Goal: Check status: Check status

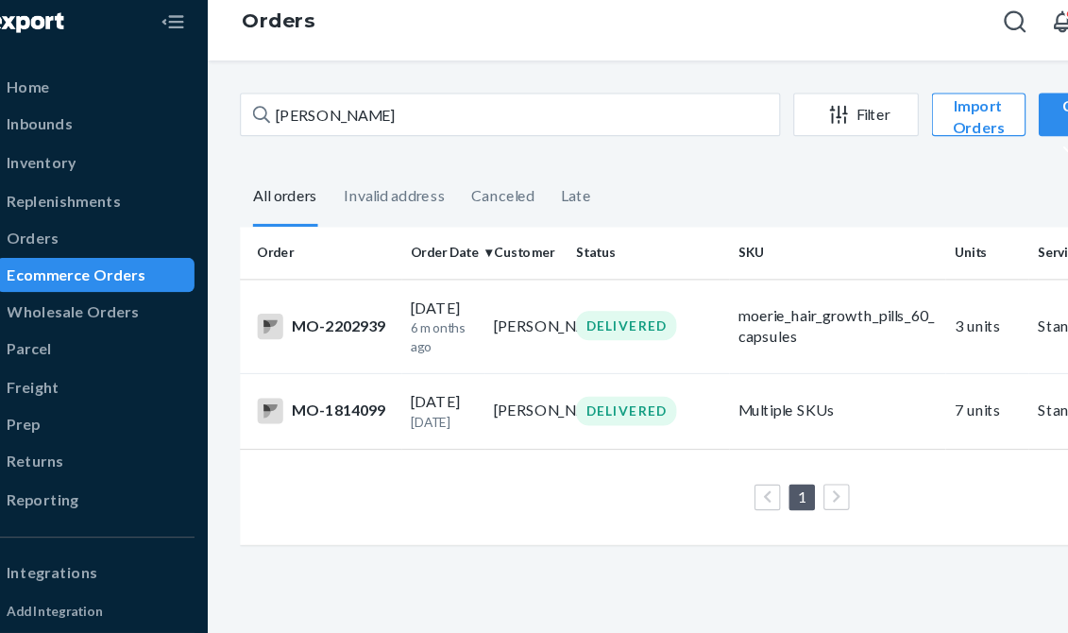
click at [232, 115] on div "[PERSON_NAME] Filter Import Orders Create order Ecommerce order Removal order A…" at bounding box center [648, 350] width 842 height 565
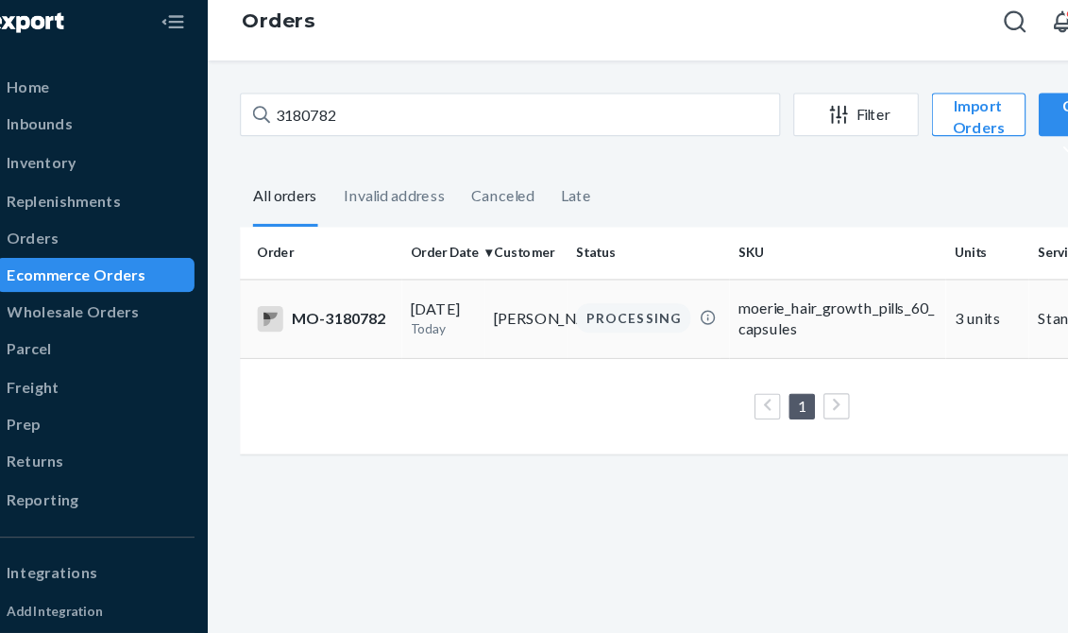
type input "3180782"
click at [503, 286] on td "[PERSON_NAME]" at bounding box center [505, 293] width 73 height 69
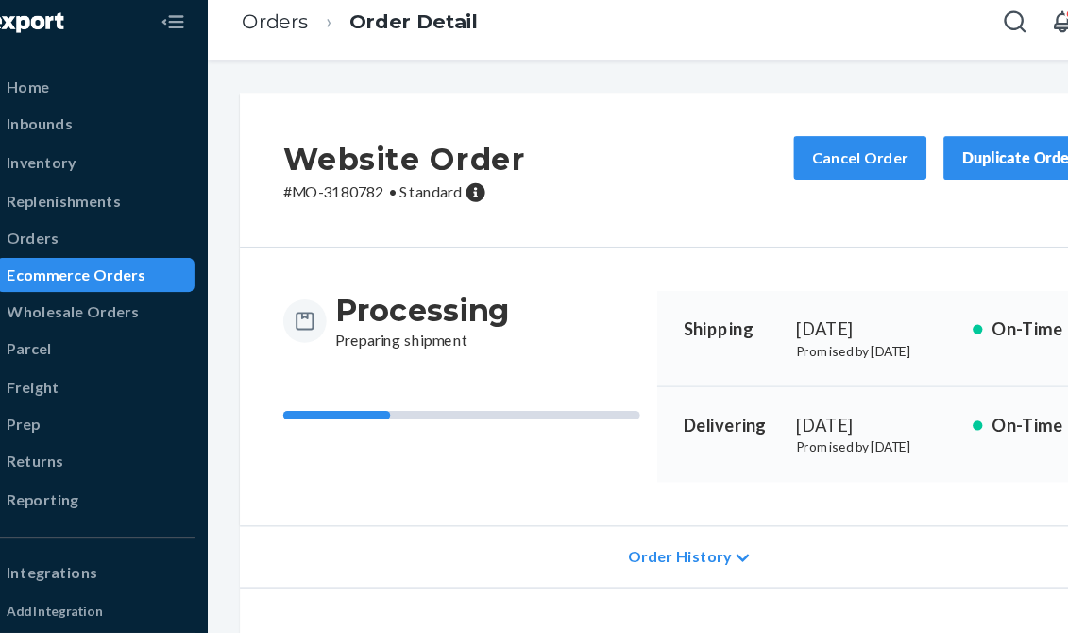
click at [734, 63] on div "Orders Order Detail" at bounding box center [648, 34] width 842 height 68
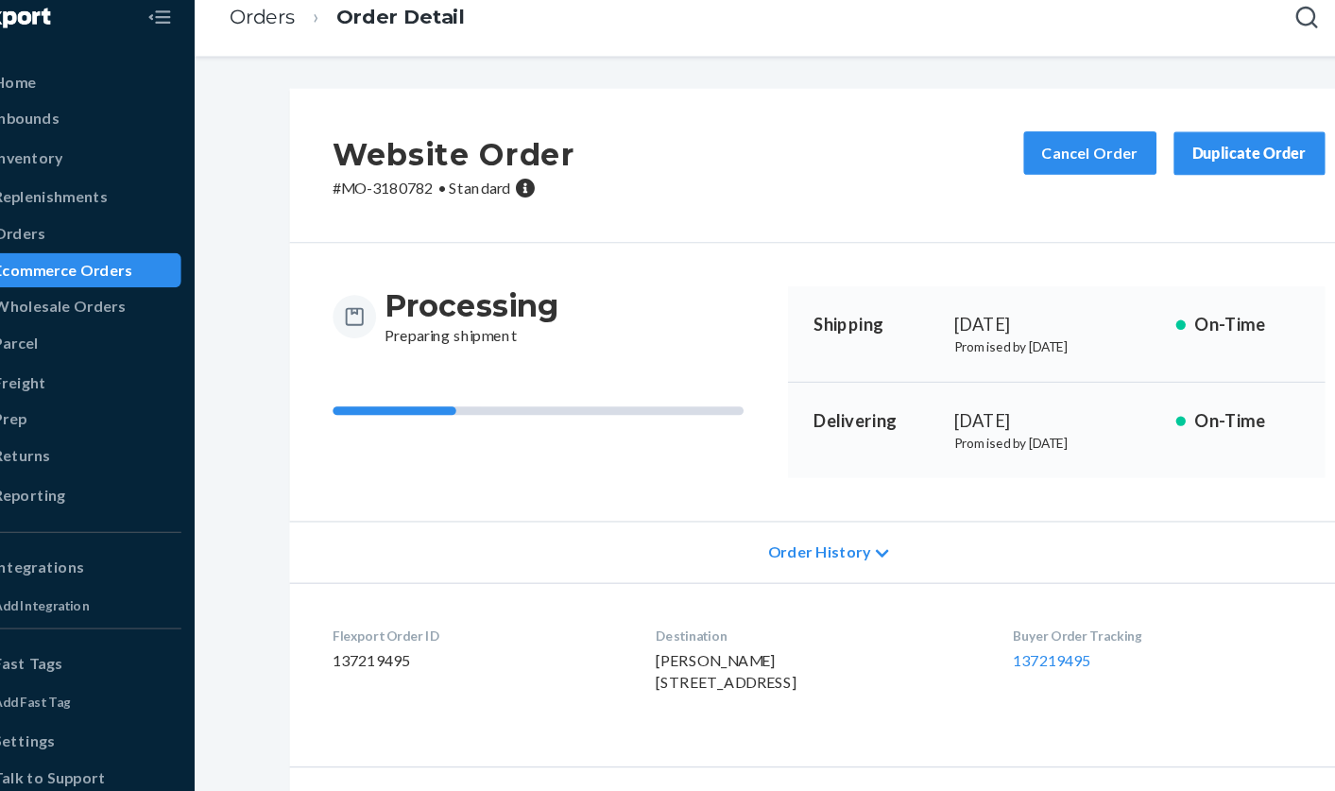
click at [697, 222] on div "Website Order # MO-3180782 • Standard Cancel Order Duplicate Order" at bounding box center [781, 163] width 943 height 135
click at [993, 148] on button "Cancel Order" at bounding box center [1009, 153] width 116 height 38
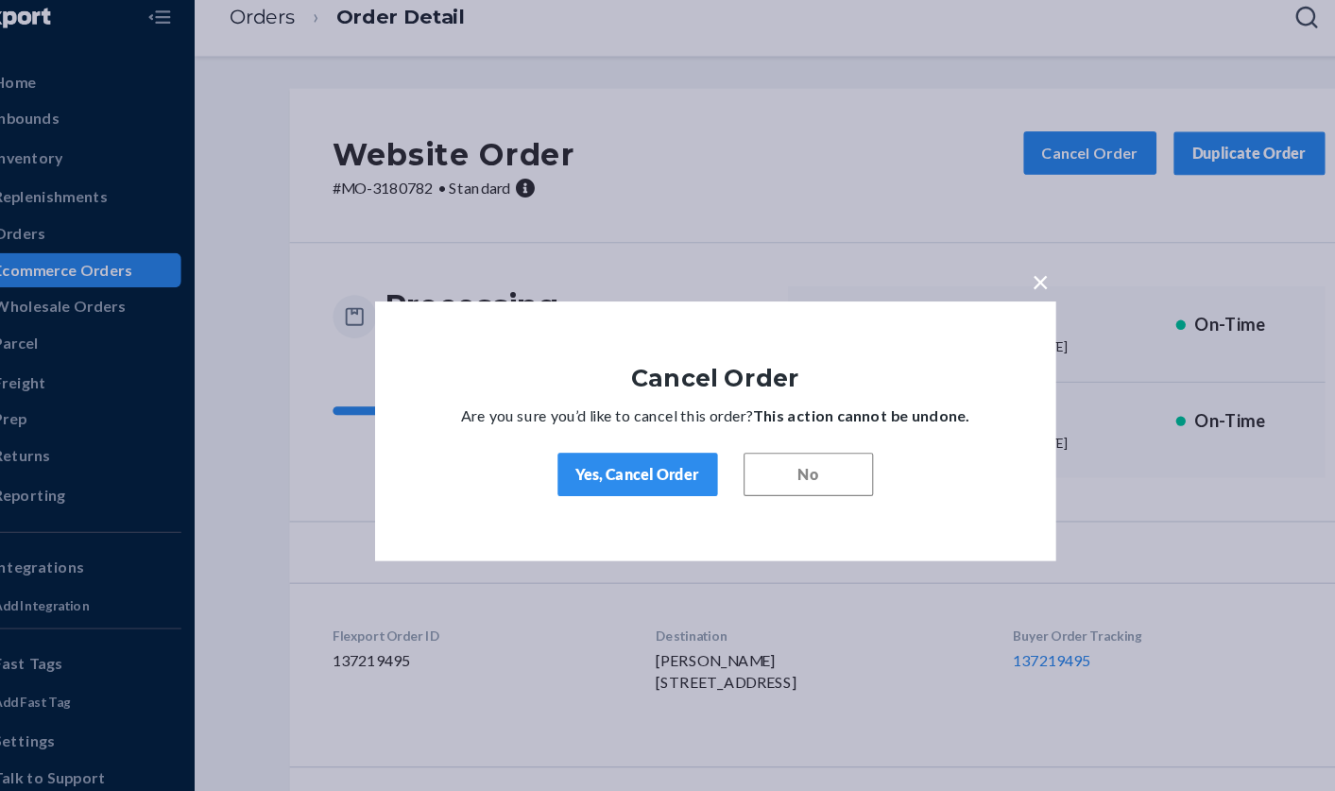
click at [633, 435] on div "Yes, Cancel Order" at bounding box center [614, 433] width 108 height 19
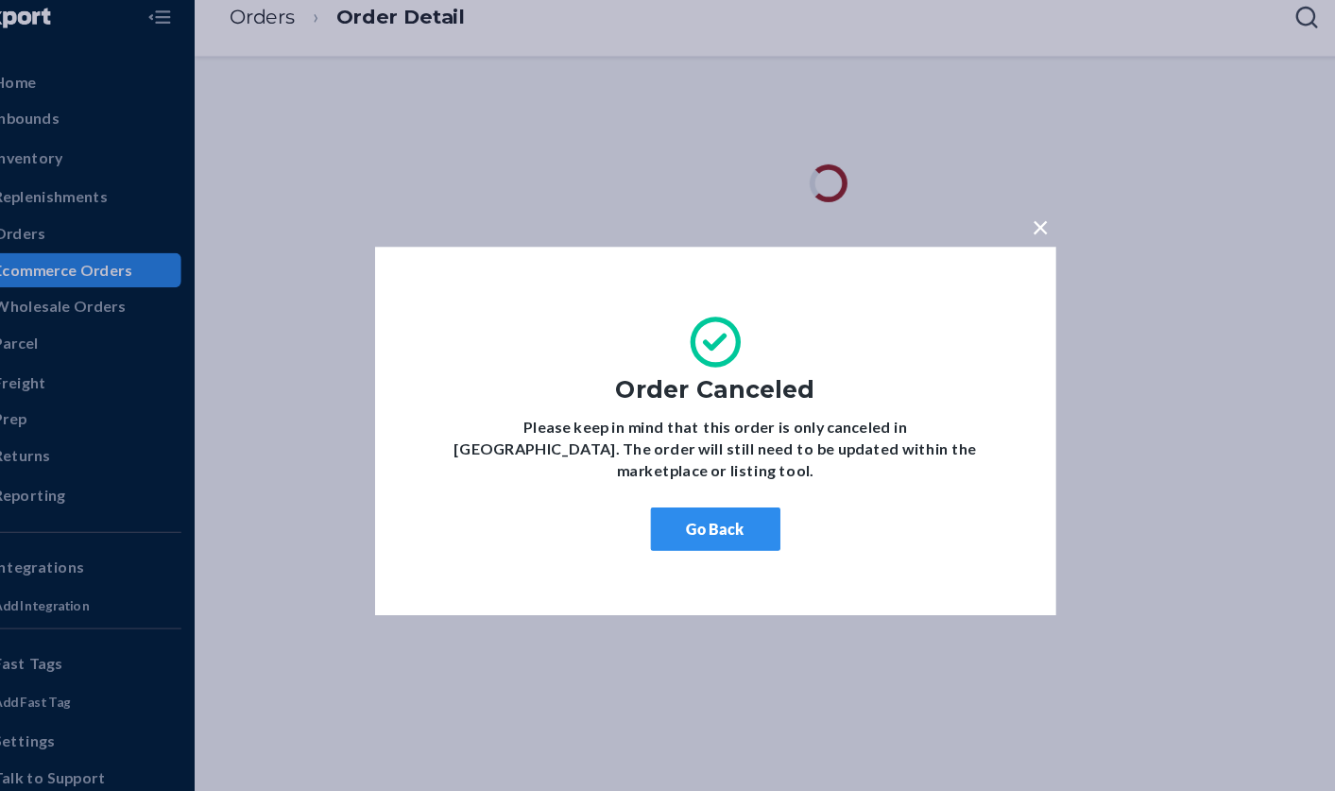
click at [665, 462] on button "Go Back" at bounding box center [681, 481] width 113 height 38
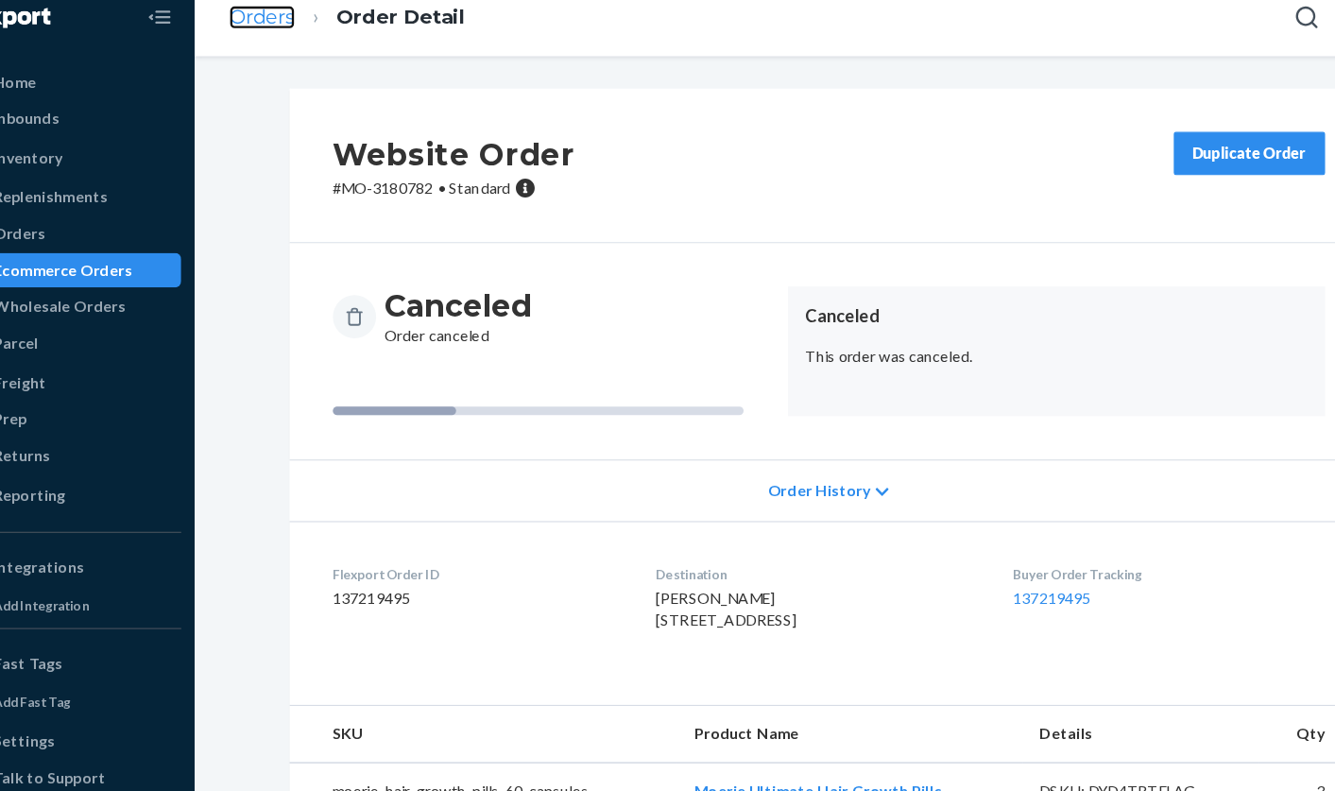
click at [294, 37] on link "Orders" at bounding box center [286, 34] width 58 height 21
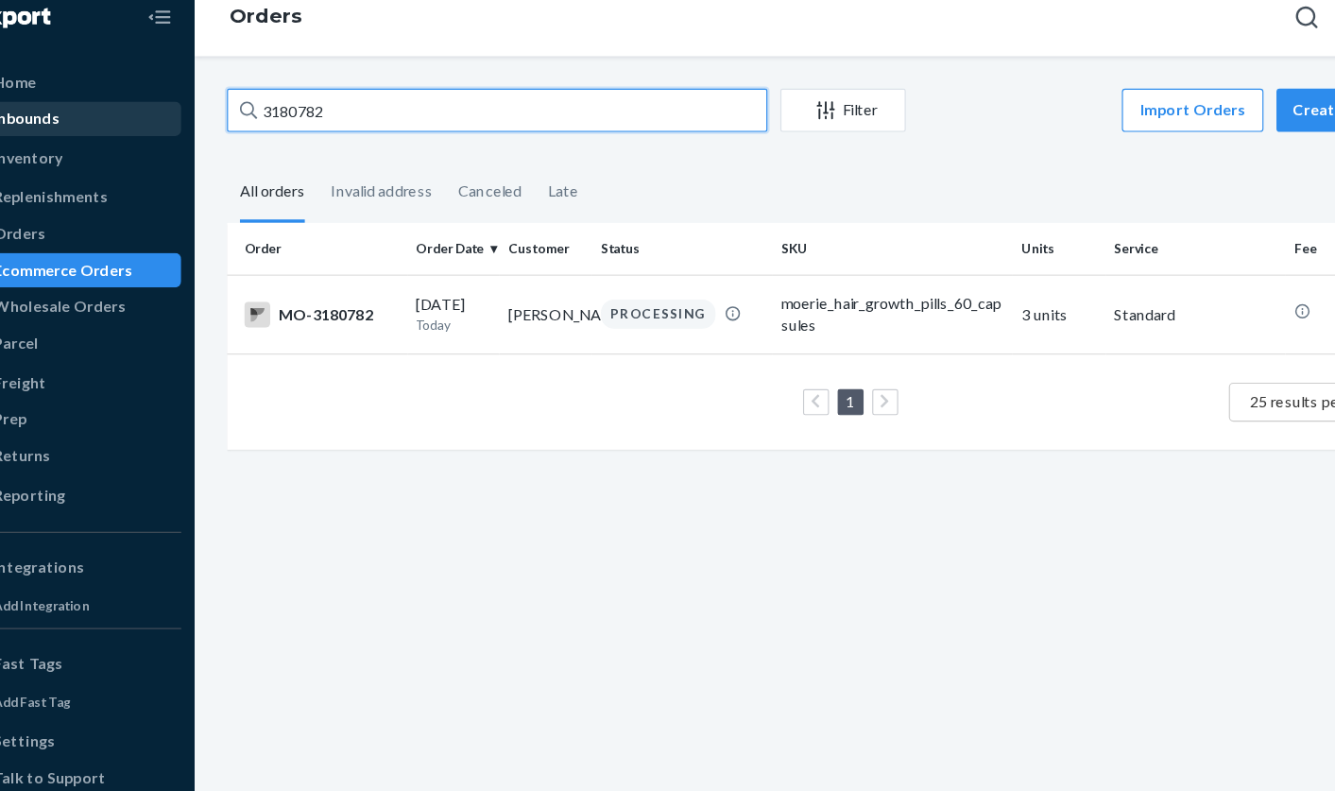
drag, startPoint x: 394, startPoint y: 120, endPoint x: 173, endPoint y: 107, distance: 221.4
click at [173, 107] on div "Home Inbounds Shipping Plans Problems Inventory Products Branded Packaging Repl…" at bounding box center [667, 395] width 1335 height 791
paste input "[PERSON_NAME]"
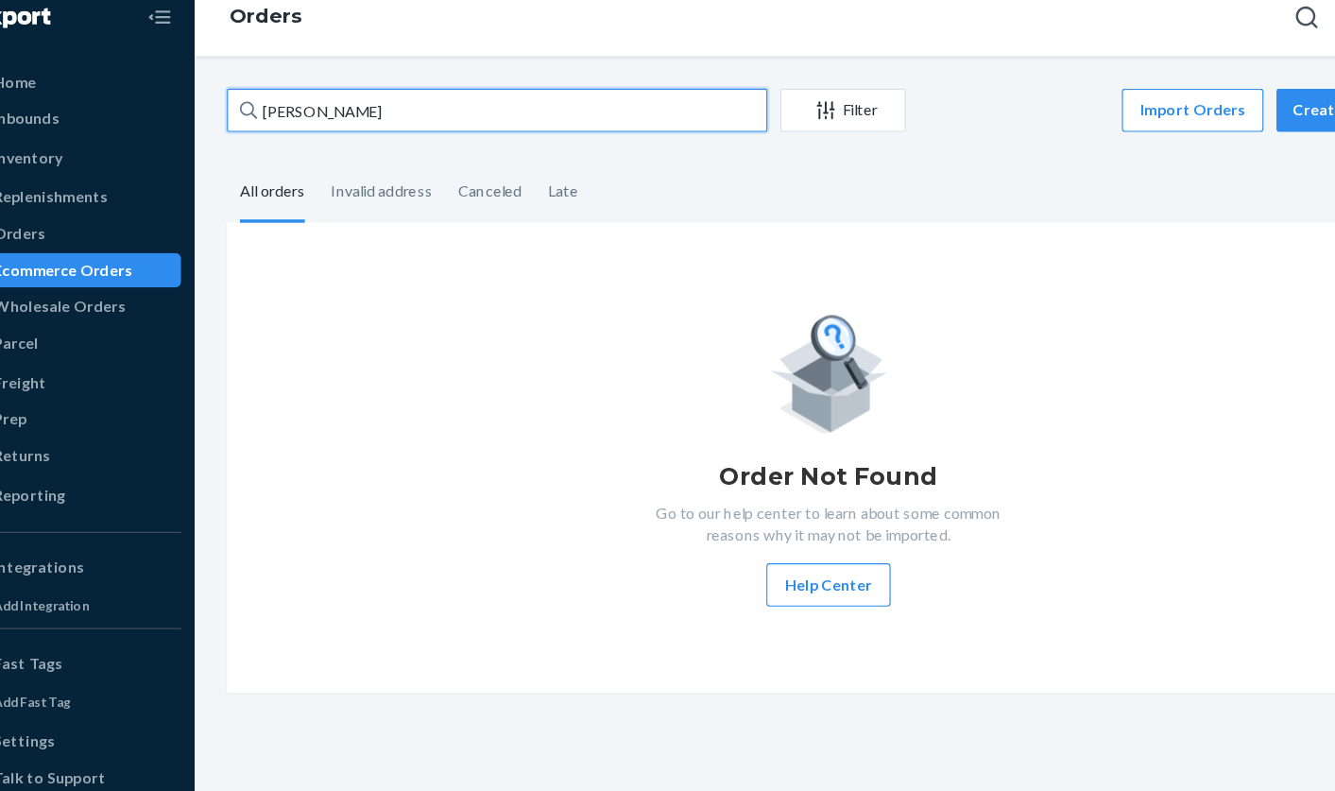
drag, startPoint x: 444, startPoint y: 105, endPoint x: 242, endPoint y: 106, distance: 202.1
click at [242, 106] on div "[PERSON_NAME] Filter Import Orders Create order Ecommerce order Removal order A…" at bounding box center [781, 360] width 1080 height 528
paste input "RTS B1S82ZLCLX"
drag, startPoint x: 425, startPoint y: 124, endPoint x: 218, endPoint y: 124, distance: 206.9
click at [218, 124] on div "Home Inbounds Shipping Plans Problems Inventory Products Branded Packaging Repl…" at bounding box center [667, 395] width 1335 height 791
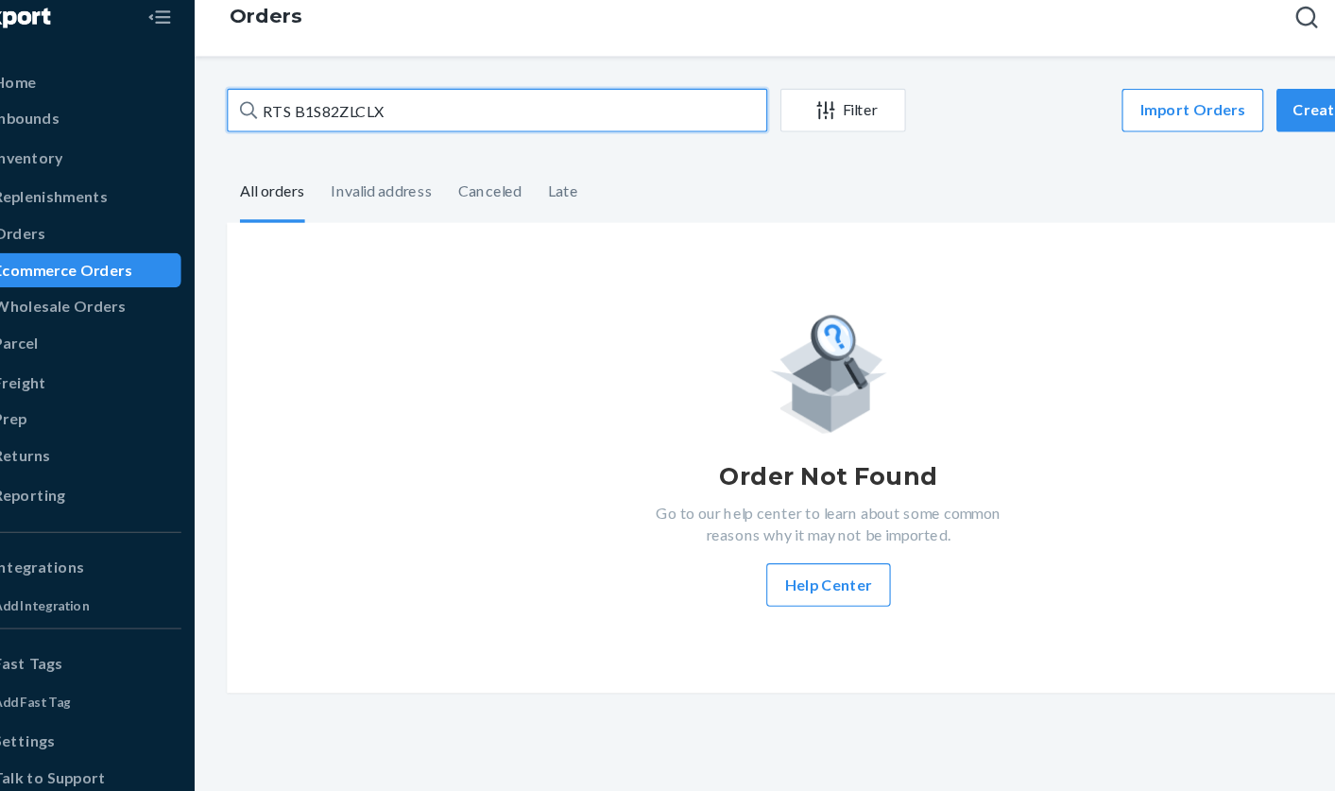
paste input "text"
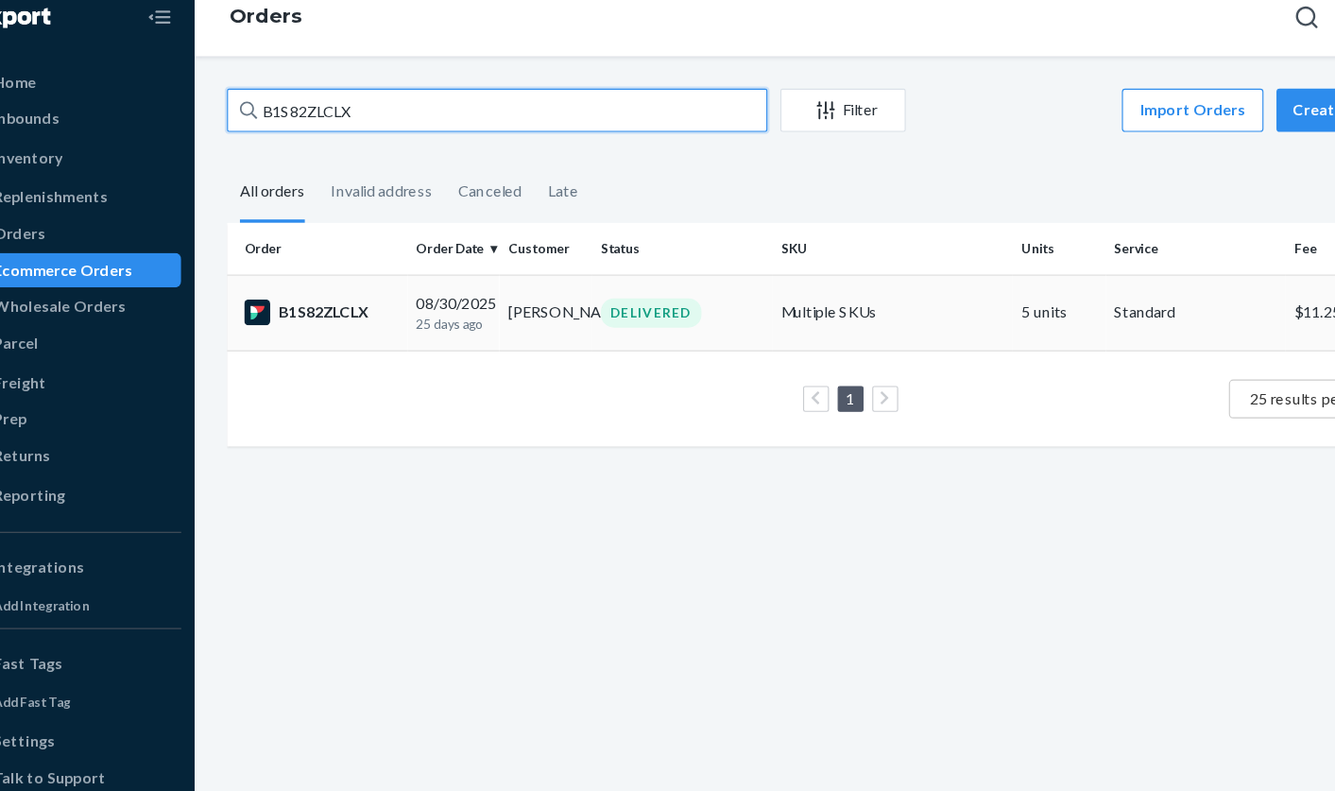
type input "B1S82ZLCLX"
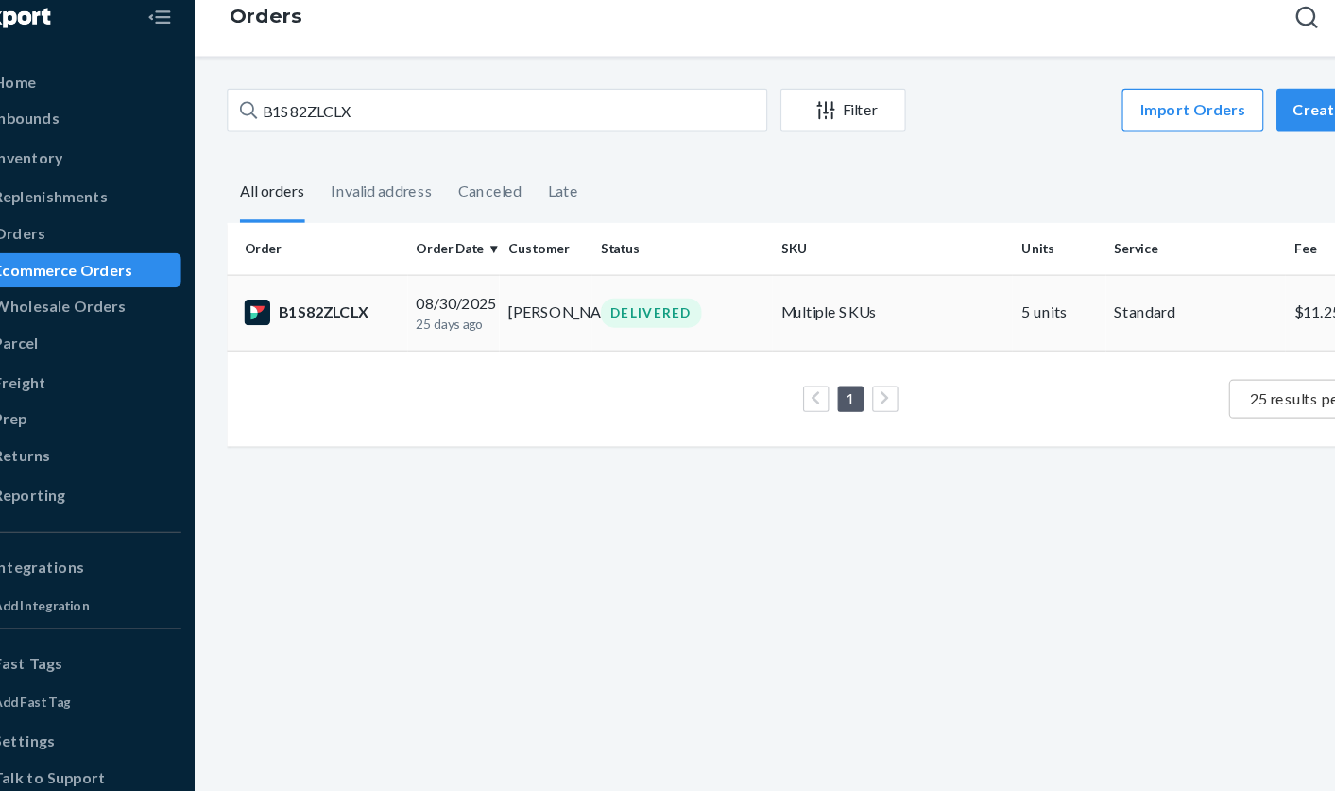
click at [450, 300] on p "25 days ago" at bounding box center [452, 302] width 65 height 16
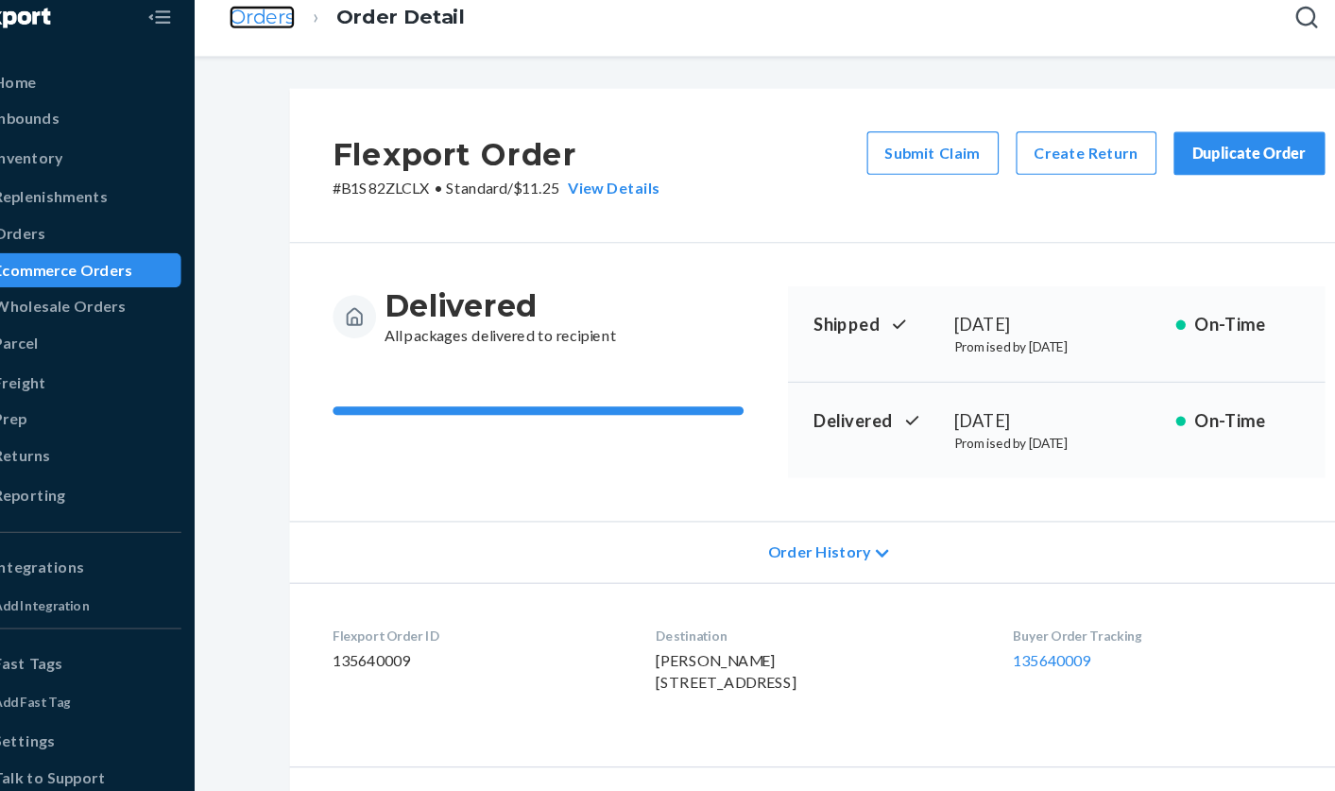
click at [294, 31] on link "Orders" at bounding box center [286, 34] width 58 height 21
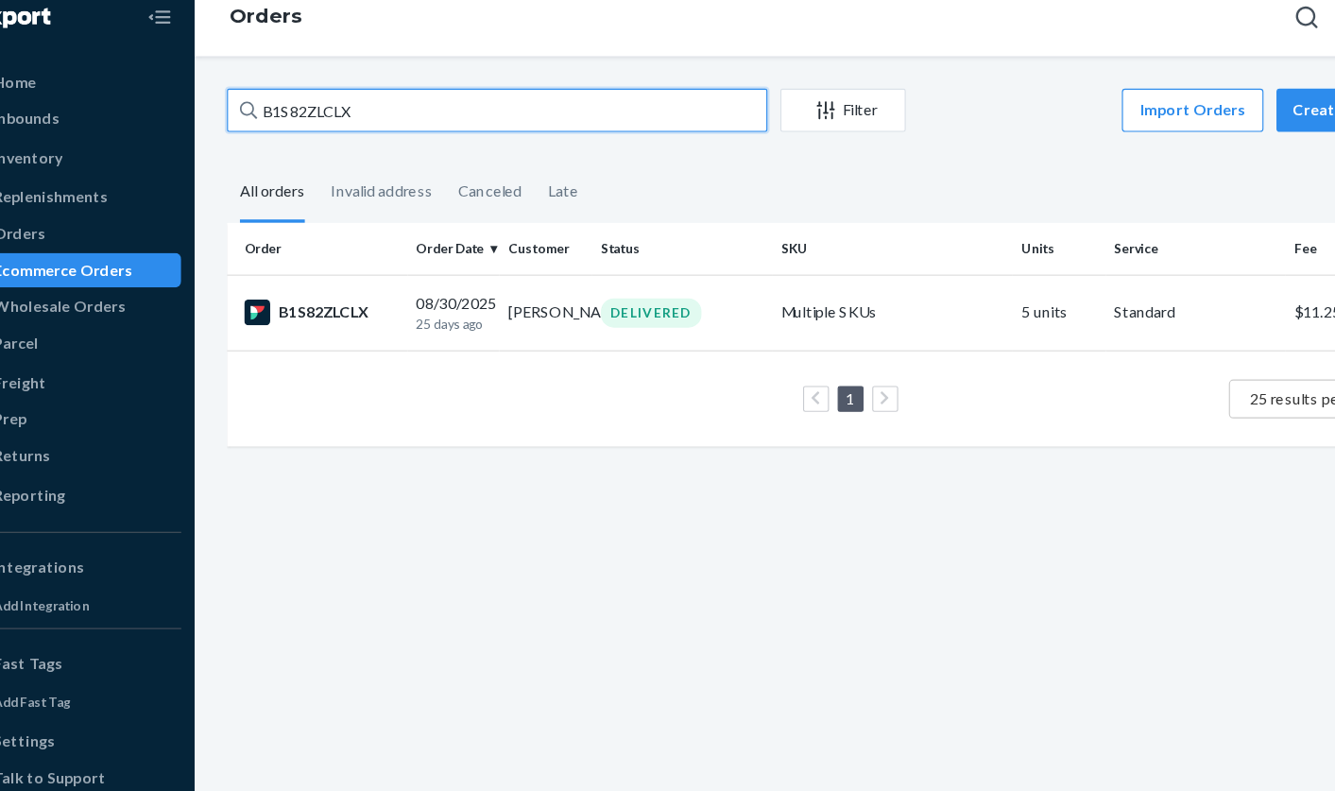
drag, startPoint x: 343, startPoint y: 118, endPoint x: 204, endPoint y: 111, distance: 139.0
click at [204, 111] on div "Home Inbounds Shipping Plans Problems Inventory Products Branded Packaging Repl…" at bounding box center [667, 395] width 1335 height 791
paste input "3124839"
type input "3124839"
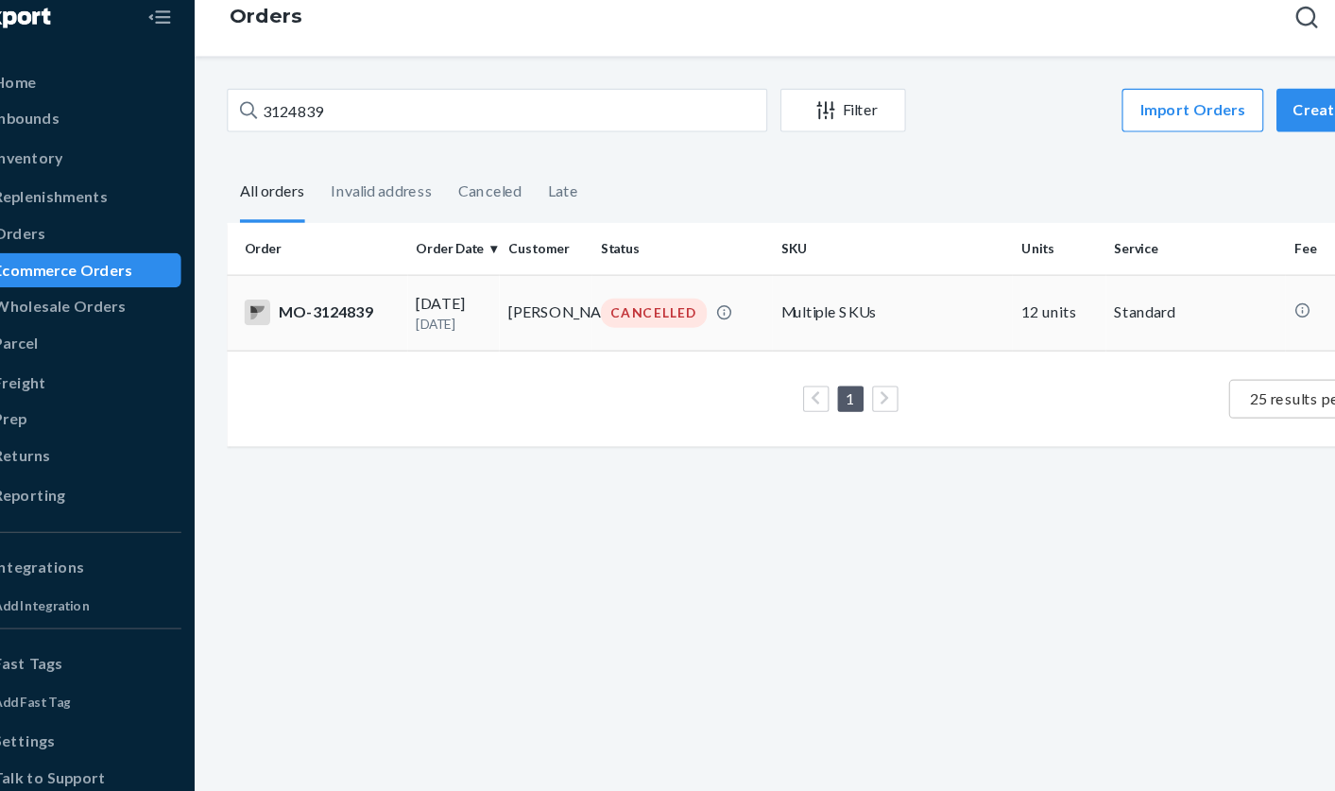
click at [486, 299] on td "[DATE] [DATE]" at bounding box center [453, 292] width 80 height 66
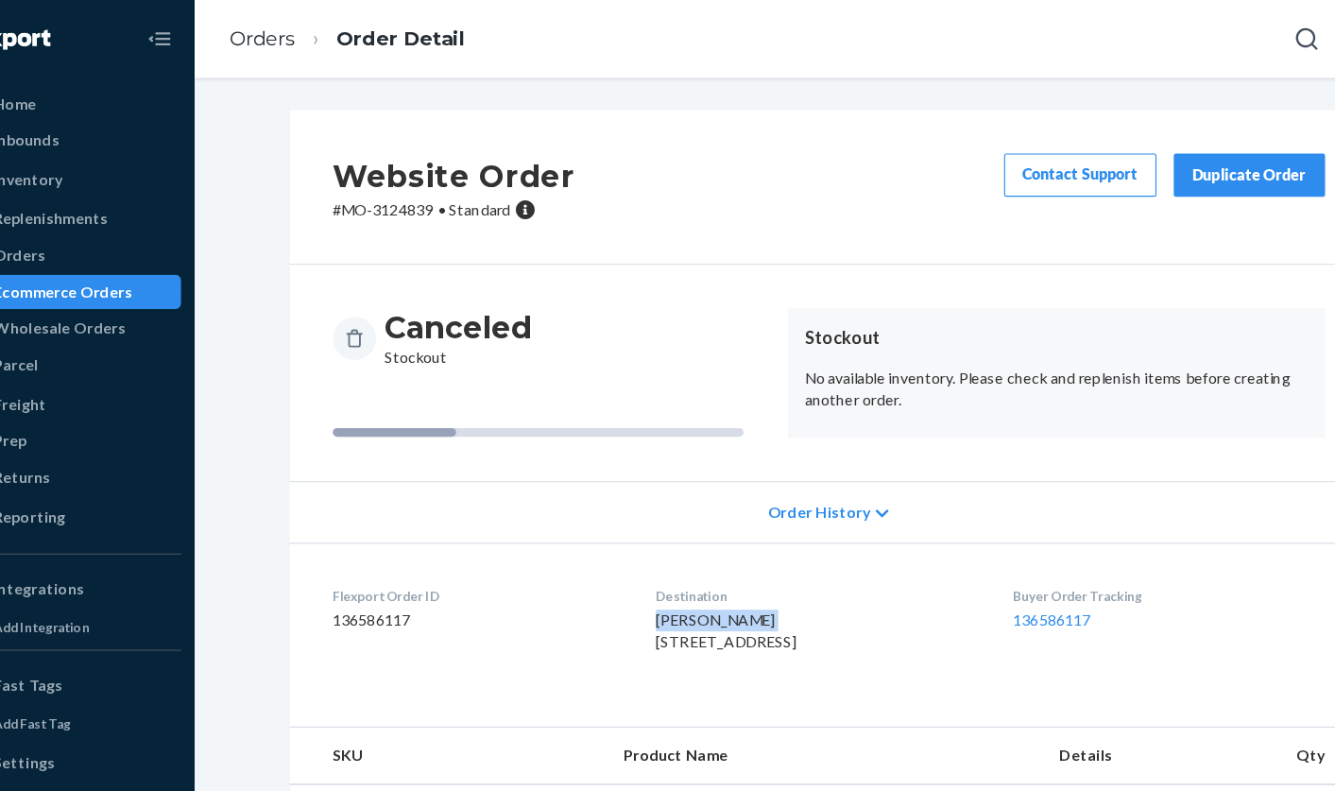
drag, startPoint x: 721, startPoint y: 536, endPoint x: 606, endPoint y: 547, distance: 114.9
click at [606, 547] on dl "Flexport Order ID 136586117 Destination [PERSON_NAME] [STREET_ADDRESS] US Buyer…" at bounding box center [781, 545] width 943 height 142
copy span "[PERSON_NAME]"
click at [249, 36] on ol "Orders Order Detail" at bounding box center [360, 35] width 236 height 56
click at [291, 32] on link "Orders" at bounding box center [286, 34] width 58 height 21
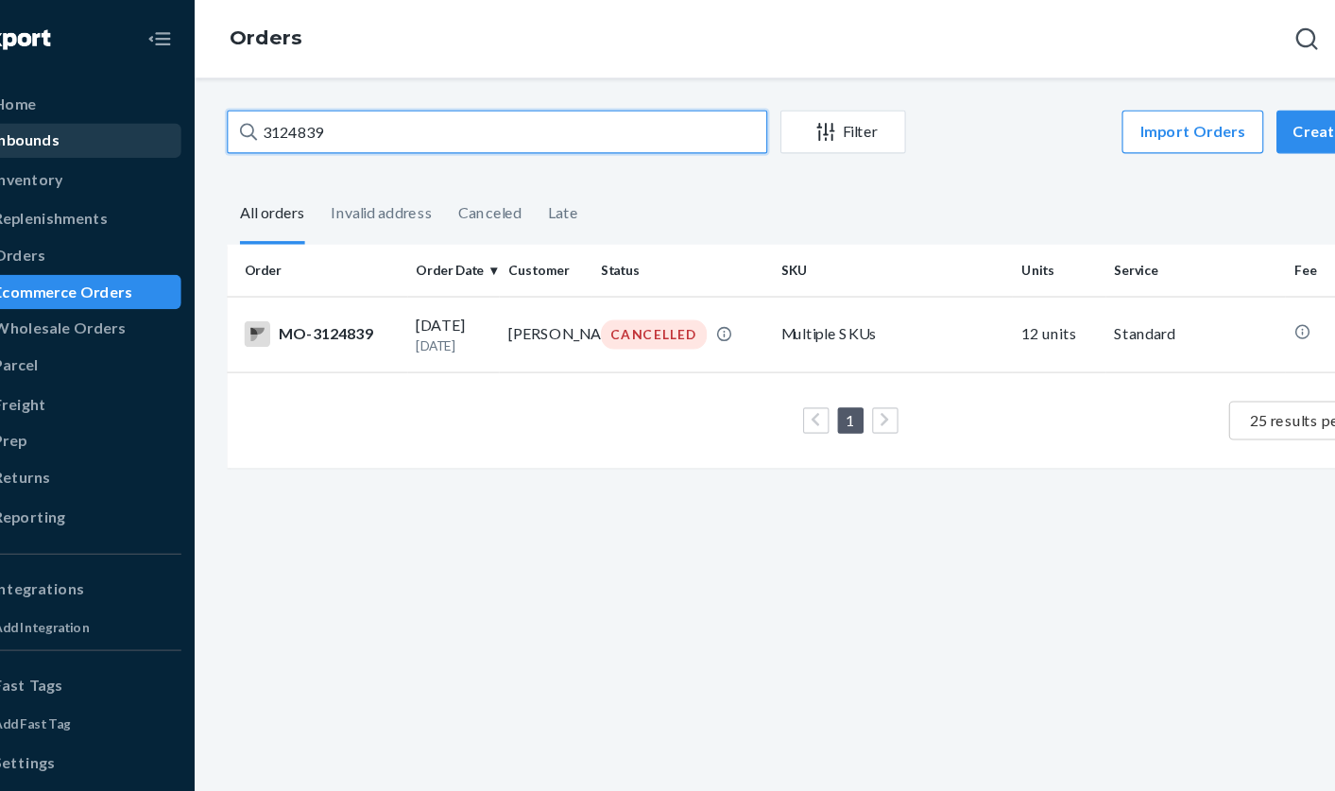
drag, startPoint x: 429, startPoint y: 120, endPoint x: 182, endPoint y: 115, distance: 246.6
click at [182, 115] on div "Home Inbounds Shipping Plans Problems Inventory Products Branded Packaging Repl…" at bounding box center [667, 395] width 1335 height 791
paste input "[PERSON_NAME]"
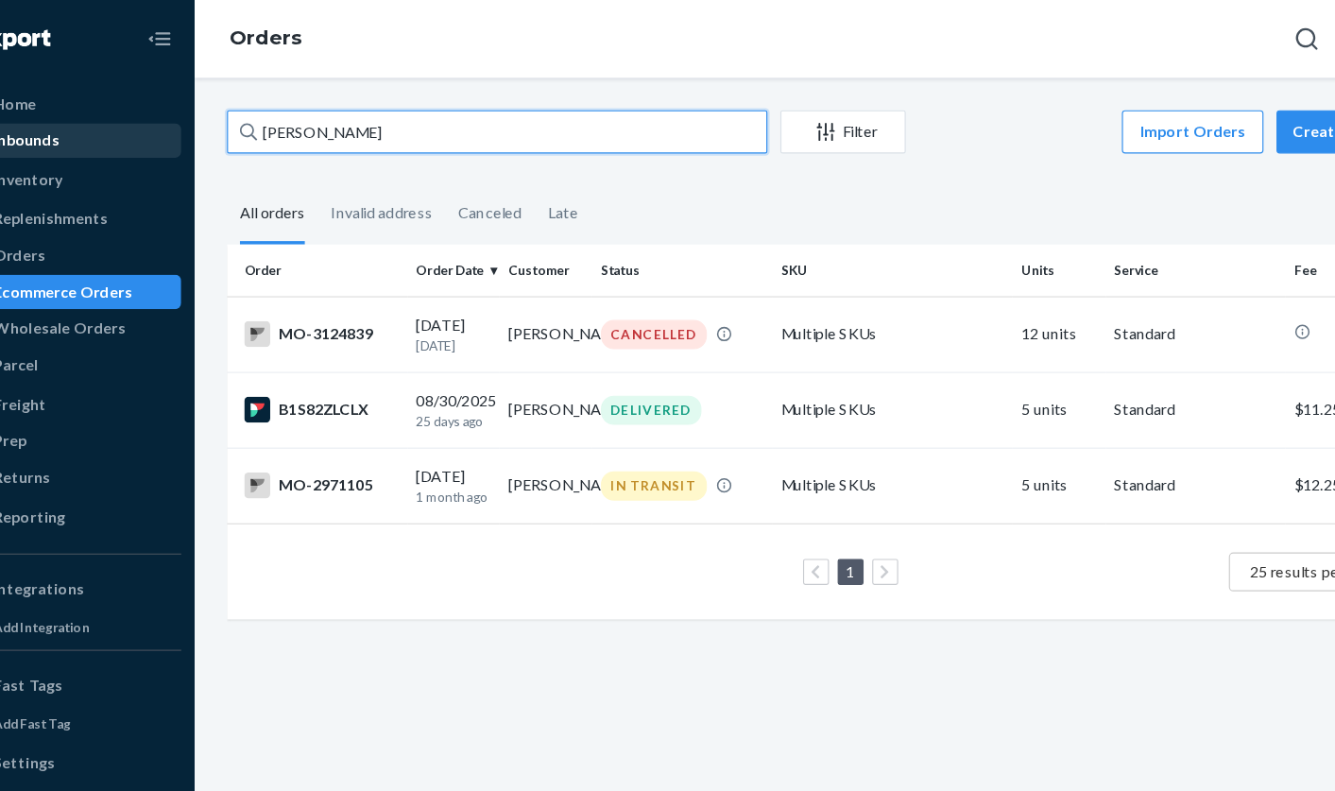
drag, startPoint x: 429, startPoint y: 114, endPoint x: 117, endPoint y: 116, distance: 311.7
click at [117, 116] on div "Home Inbounds Shipping Plans Problems Inventory Products Branded Packaging Repl…" at bounding box center [667, 395] width 1335 height 791
paste input "3054695"
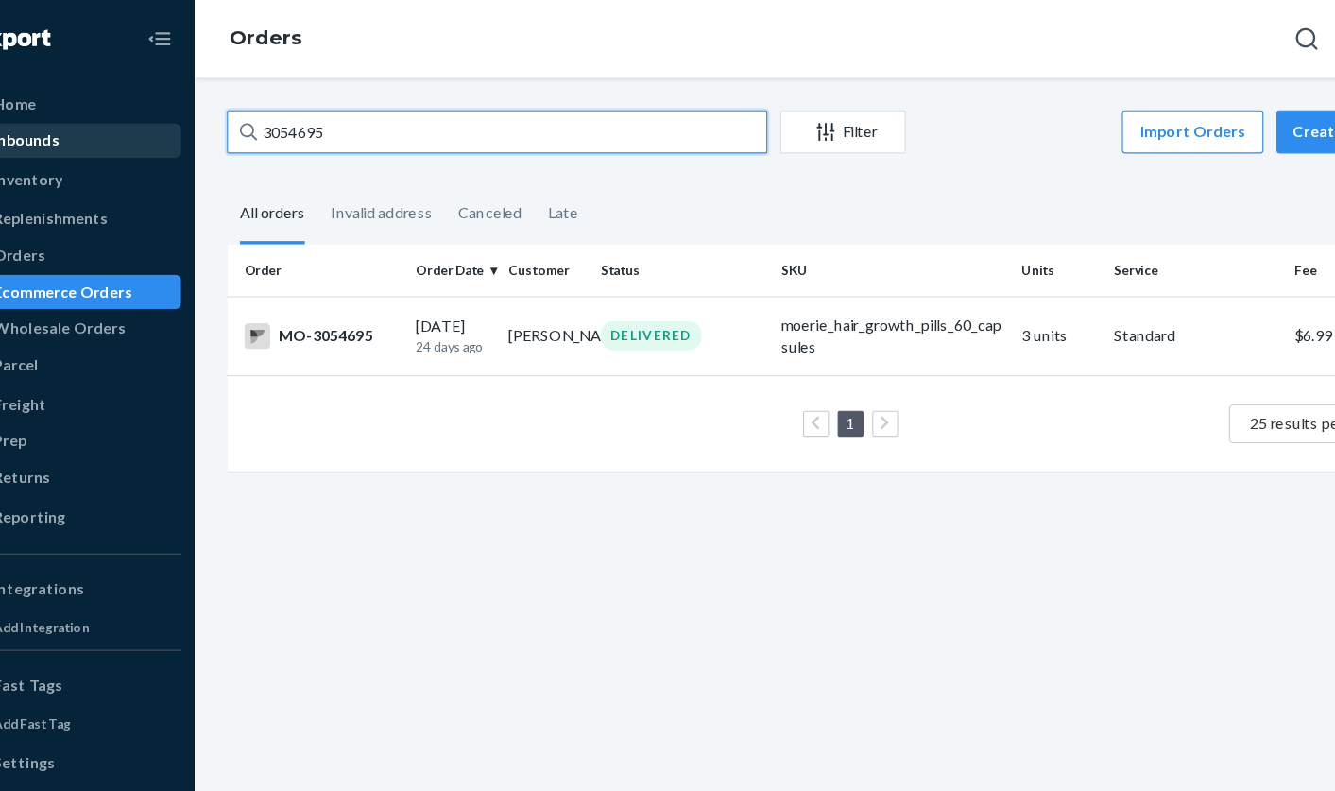
type input "3054695"
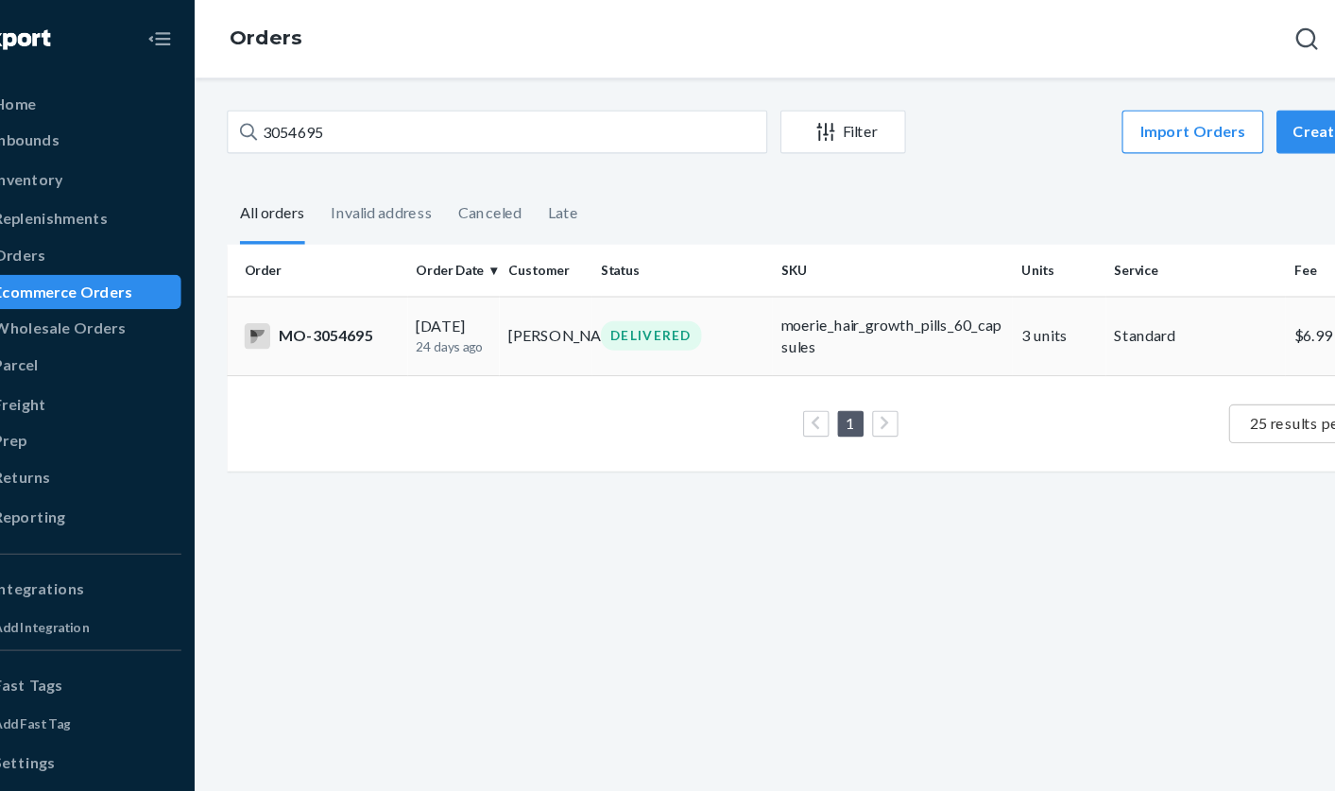
click at [542, 298] on td "[PERSON_NAME]" at bounding box center [533, 293] width 80 height 69
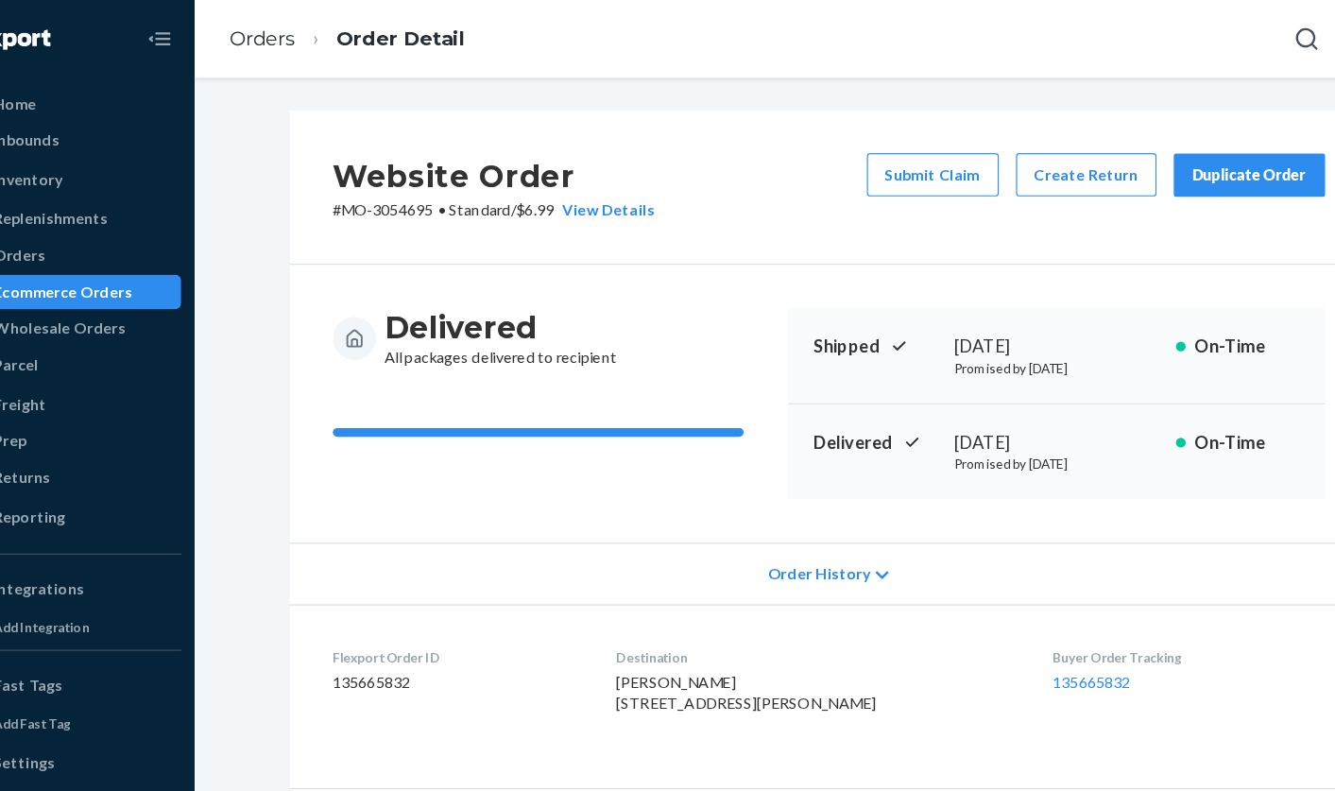
click at [1067, 337] on div "Shipped [DATE] Promised by [DATE] On-Time" at bounding box center [979, 311] width 469 height 84
click at [283, 37] on link "Orders" at bounding box center [286, 34] width 58 height 21
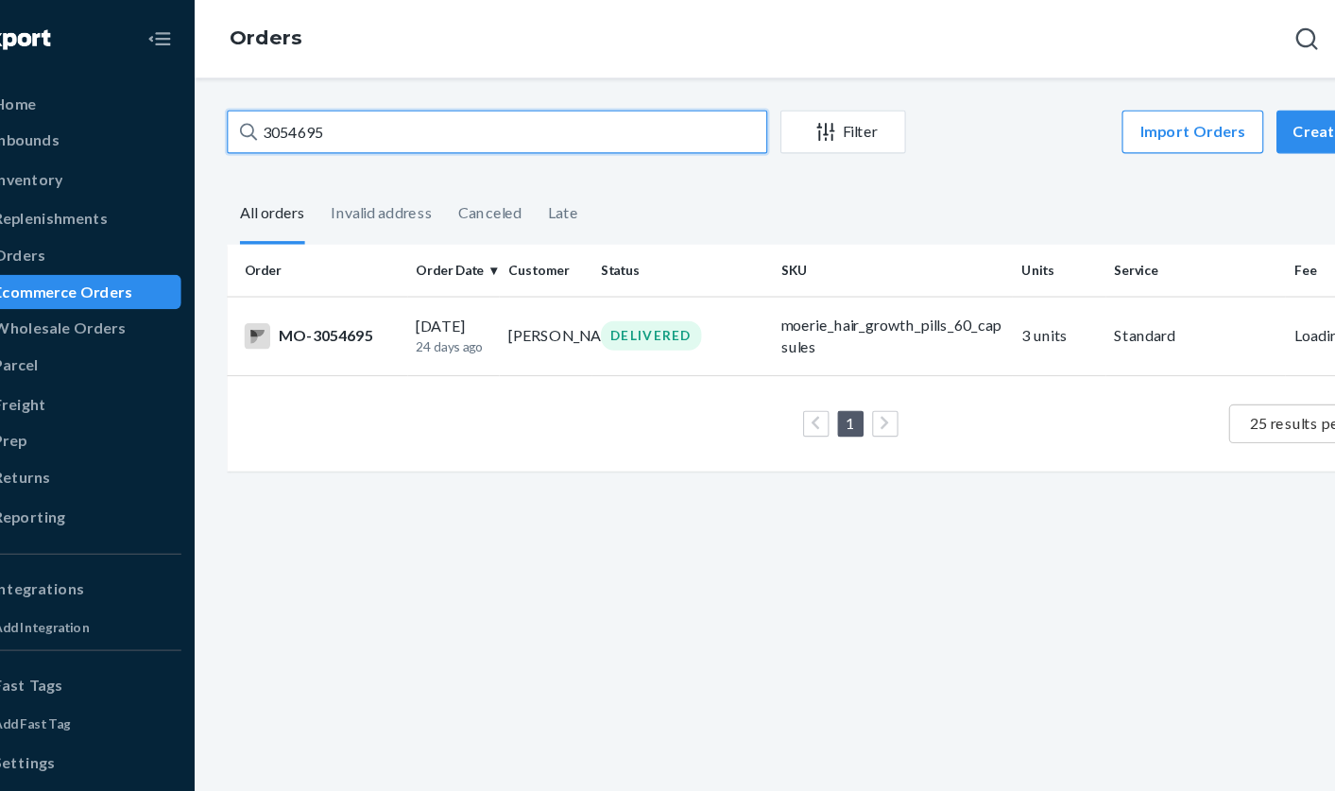
drag, startPoint x: 409, startPoint y: 126, endPoint x: 218, endPoint y: 105, distance: 191.9
click at [218, 105] on div "Home Inbounds Shipping Plans Problems Inventory Products Branded Packaging Repl…" at bounding box center [667, 395] width 1335 height 791
paste input "11743"
type input "3117435"
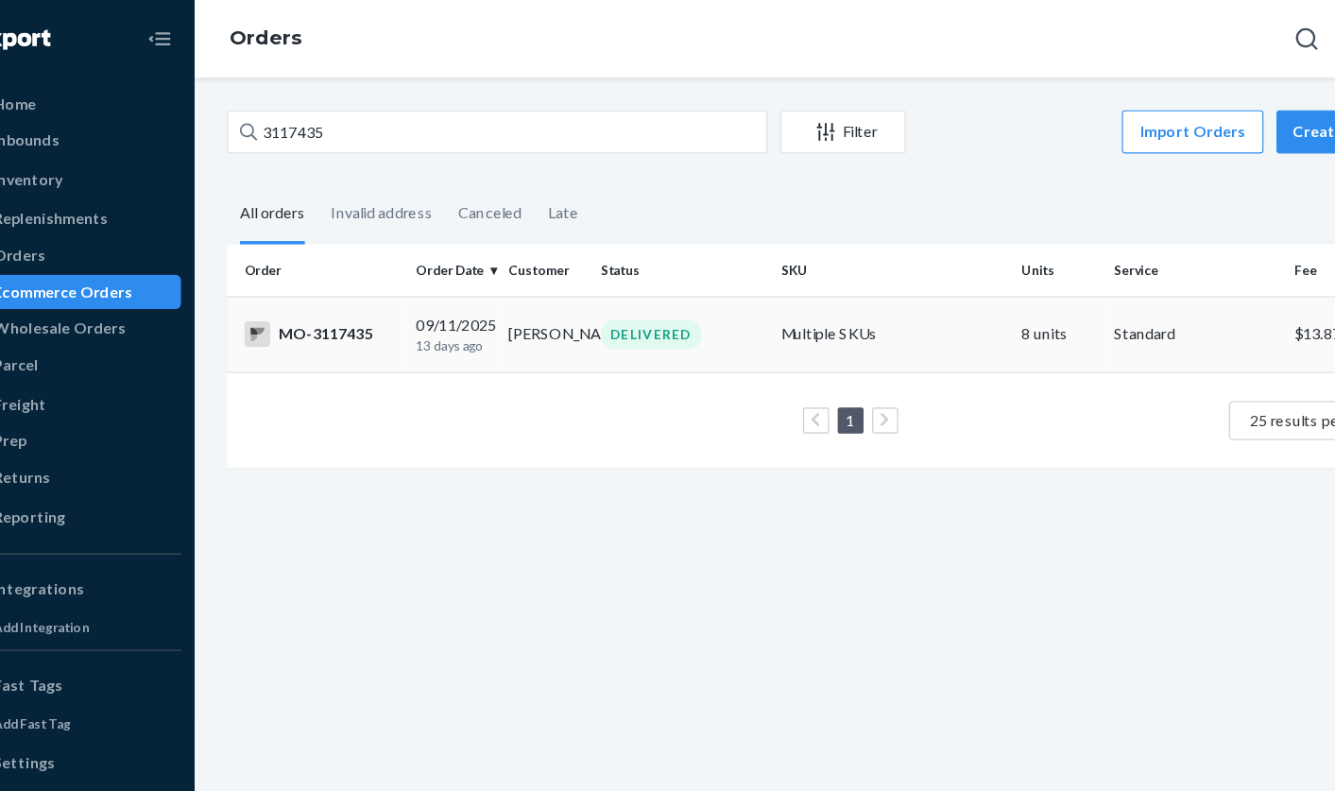
click at [517, 282] on td "[PERSON_NAME]" at bounding box center [533, 292] width 80 height 66
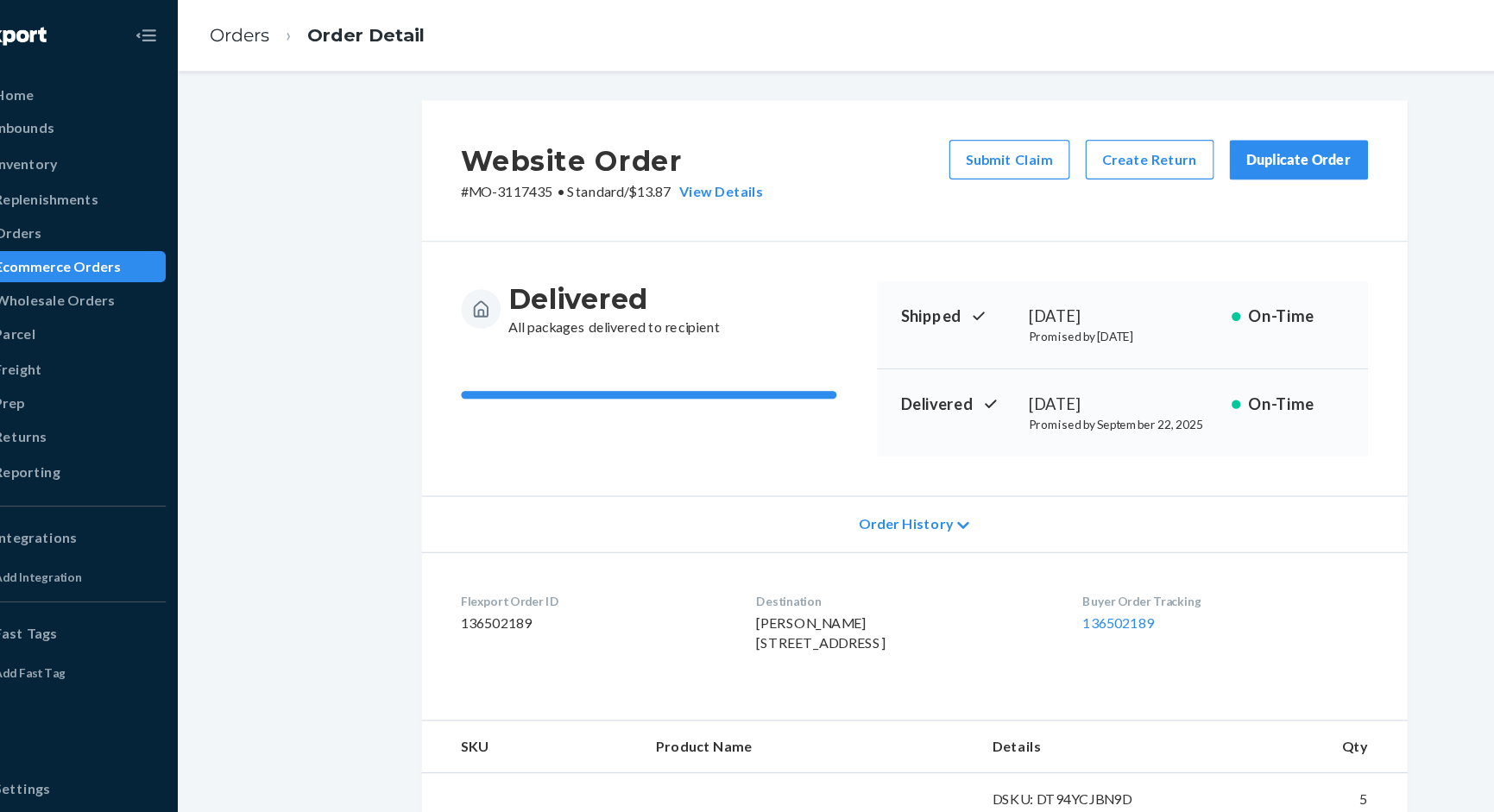
scroll to position [424, 0]
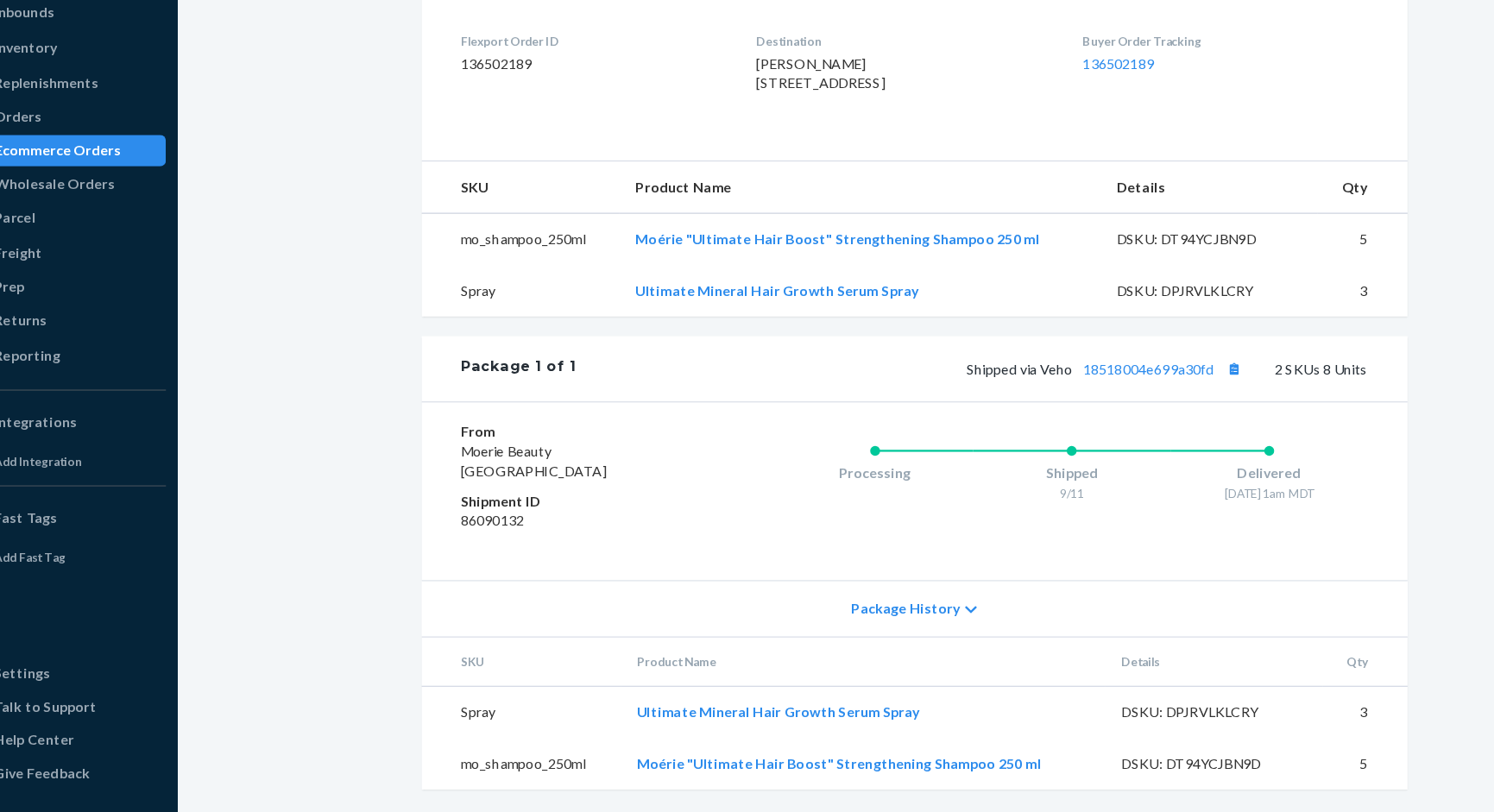
click at [272, 493] on div "Website Order # MO-3117435 • Standard / $13.87 View Details Submit Claim Create…" at bounding box center [851, 256] width 1261 height 1112
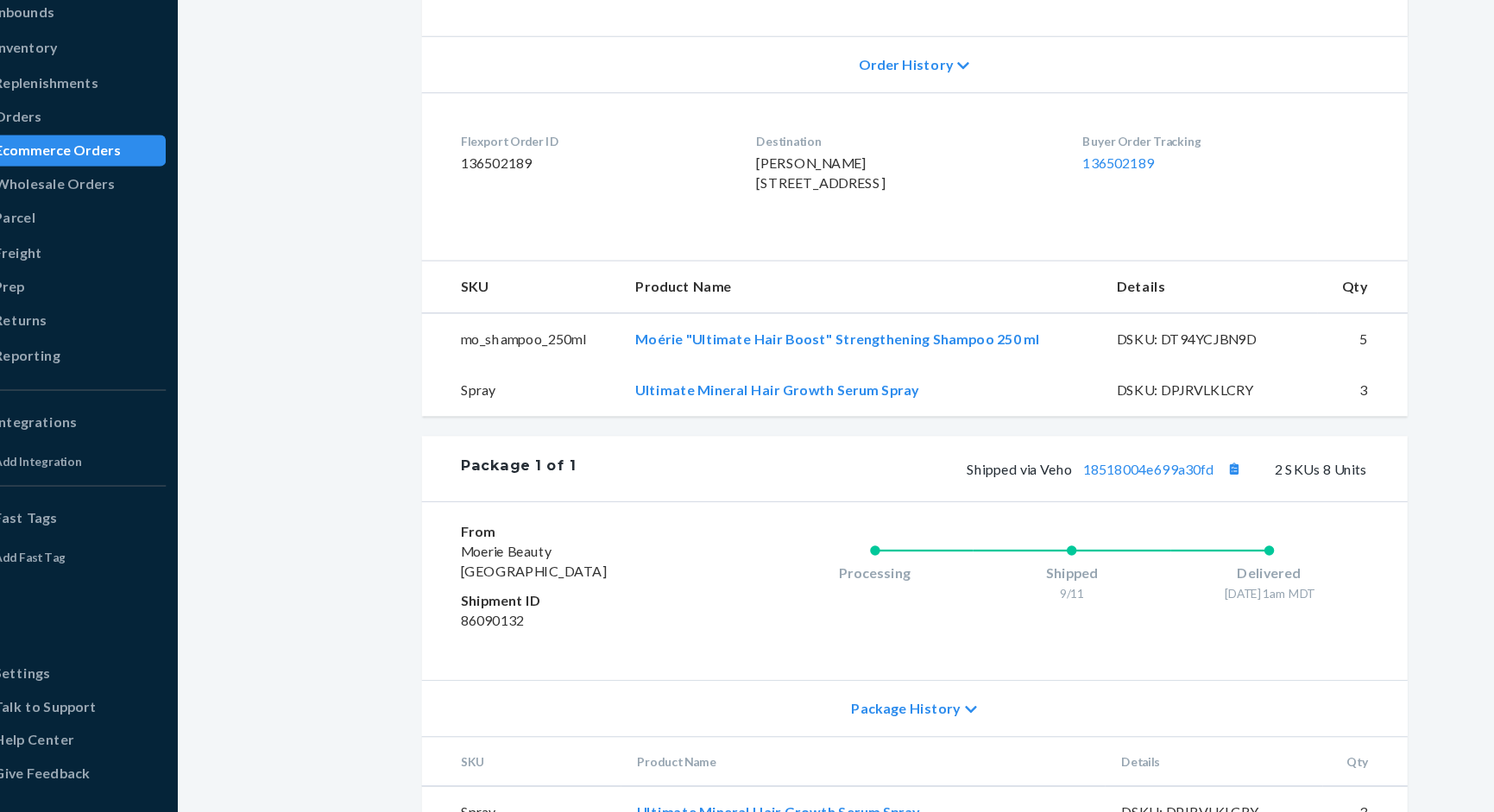
scroll to position [141, 0]
